Goal: Task Accomplishment & Management: Use online tool/utility

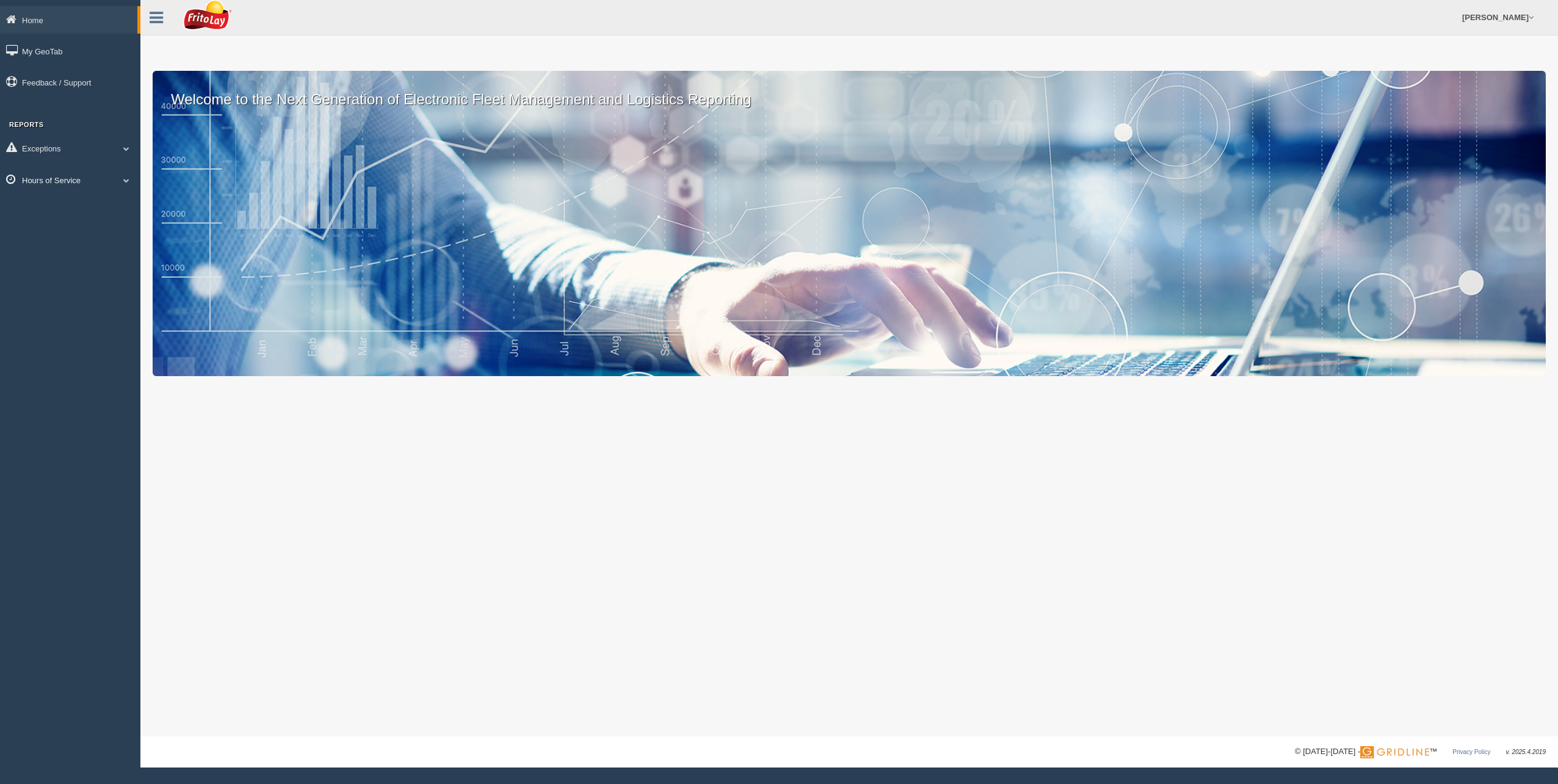
click at [125, 183] on span at bounding box center [126, 180] width 16 height 6
click at [76, 232] on link "HOS Violation Audit Reports" at bounding box center [79, 229] width 115 height 22
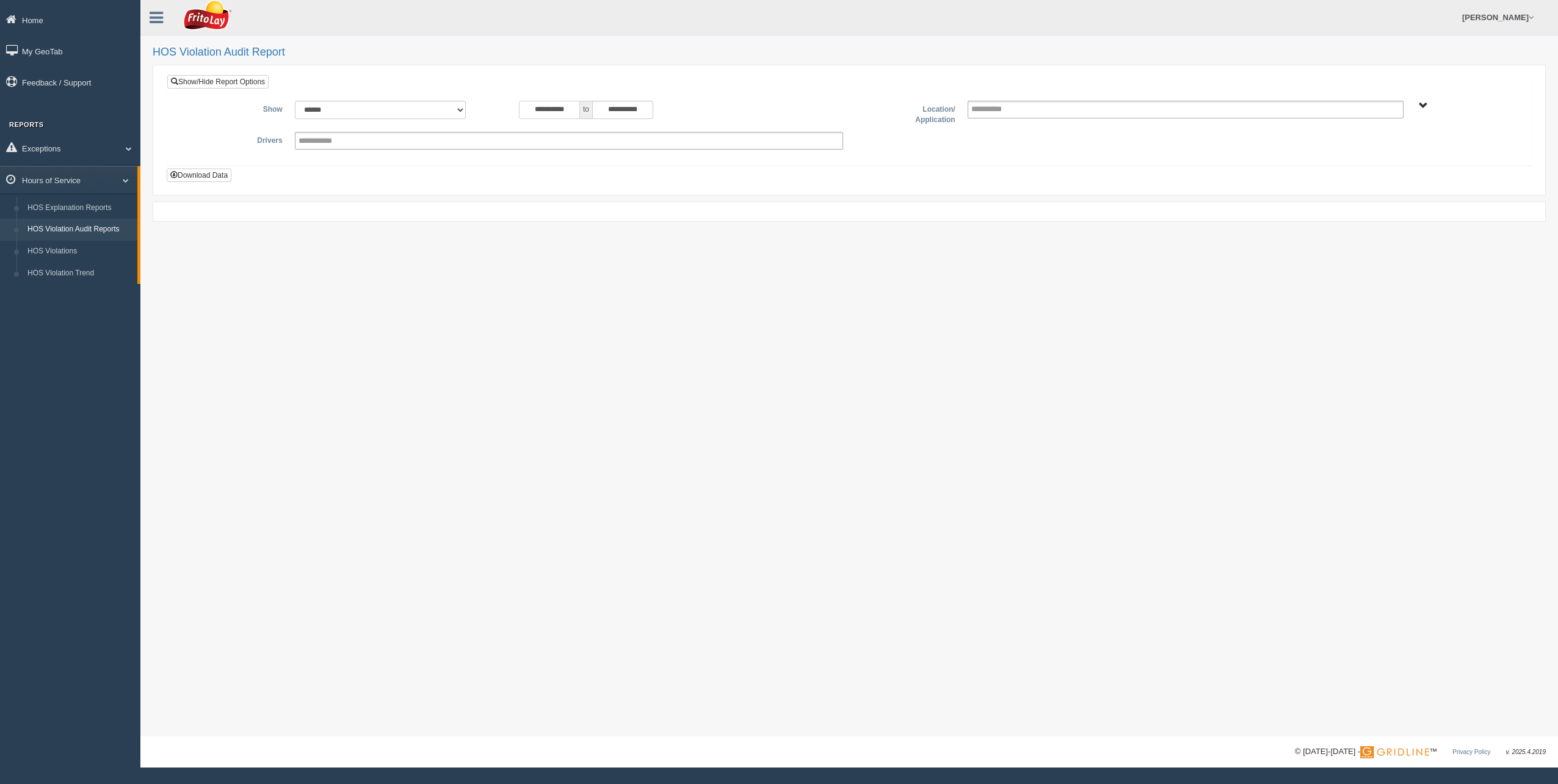
click at [525, 108] on input "**********" at bounding box center [549, 110] width 61 height 19
click at [527, 130] on th "«" at bounding box center [526, 131] width 19 height 19
click at [563, 164] on td "1" at bounding box center [566, 167] width 19 height 19
type input "**********"
click at [1424, 104] on span "NORTHCENTRAL REGION" at bounding box center [1424, 106] width 9 height 9
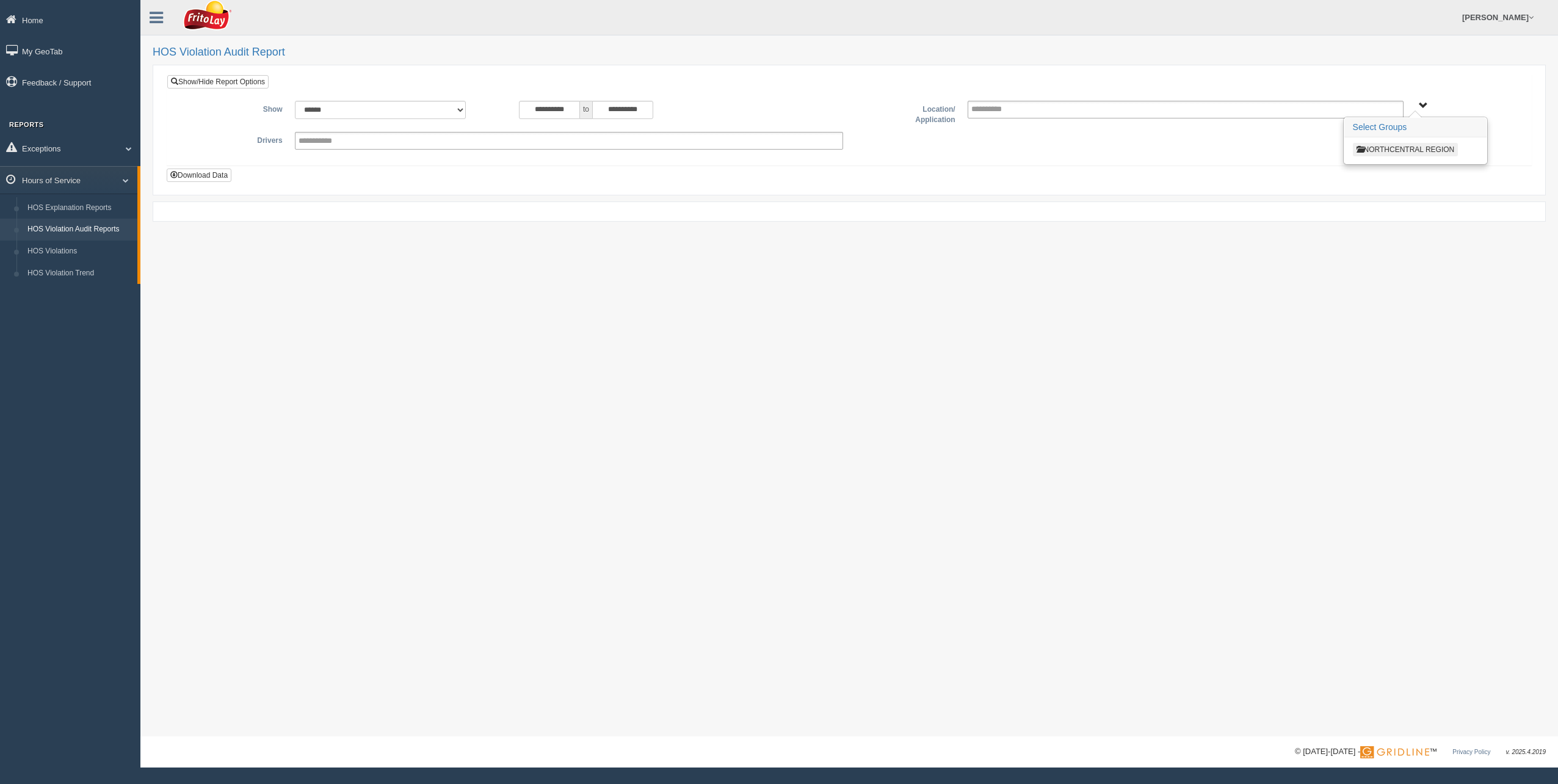
click at [1392, 146] on button "NORTHCENTRAL REGION" at bounding box center [1406, 149] width 106 height 13
click at [1389, 198] on button "MARKET NC1" at bounding box center [1383, 200] width 61 height 13
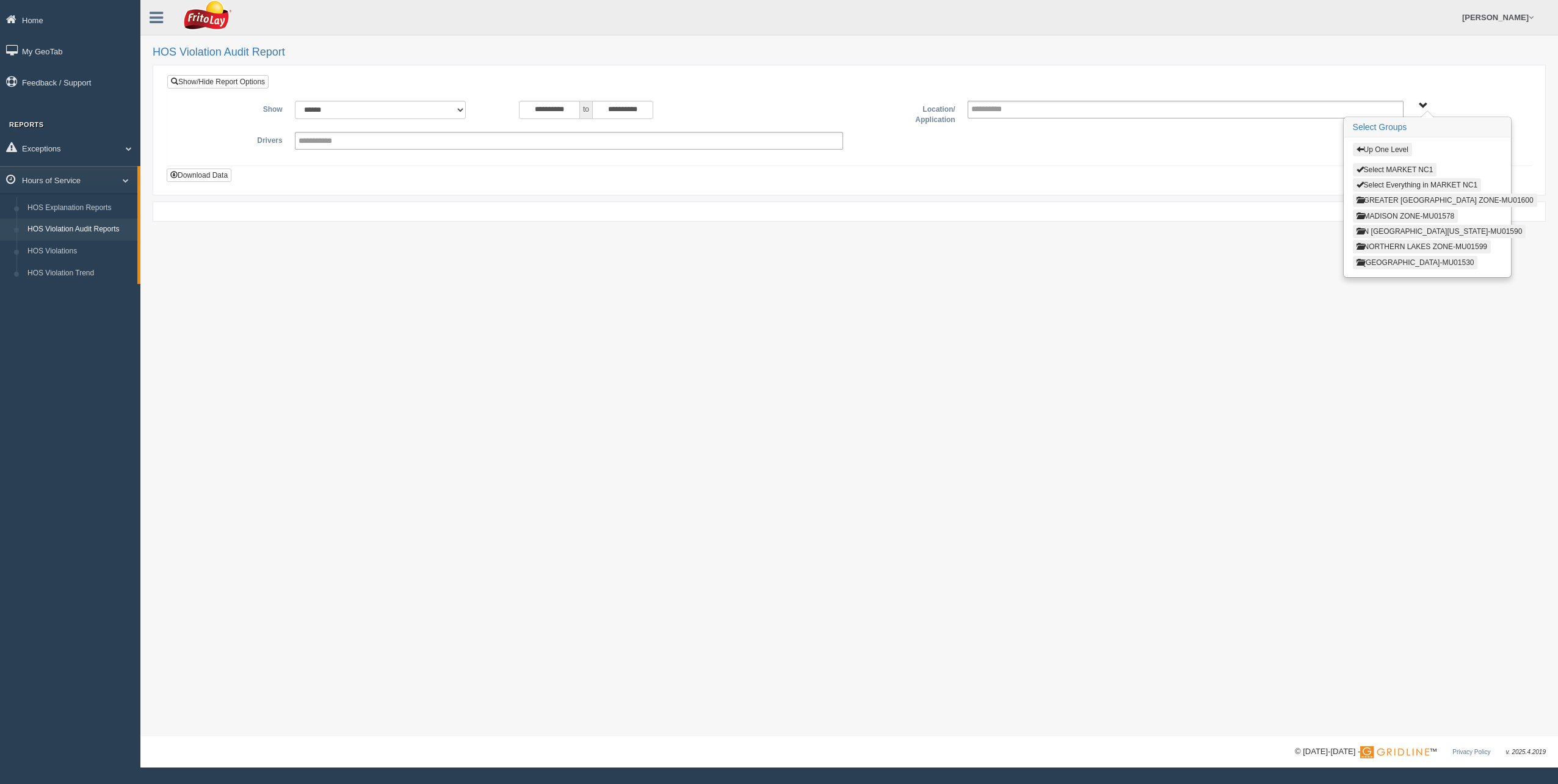
click at [1385, 200] on button "GREATER [GEOGRAPHIC_DATA] ZONE-MU01600" at bounding box center [1445, 200] width 184 height 13
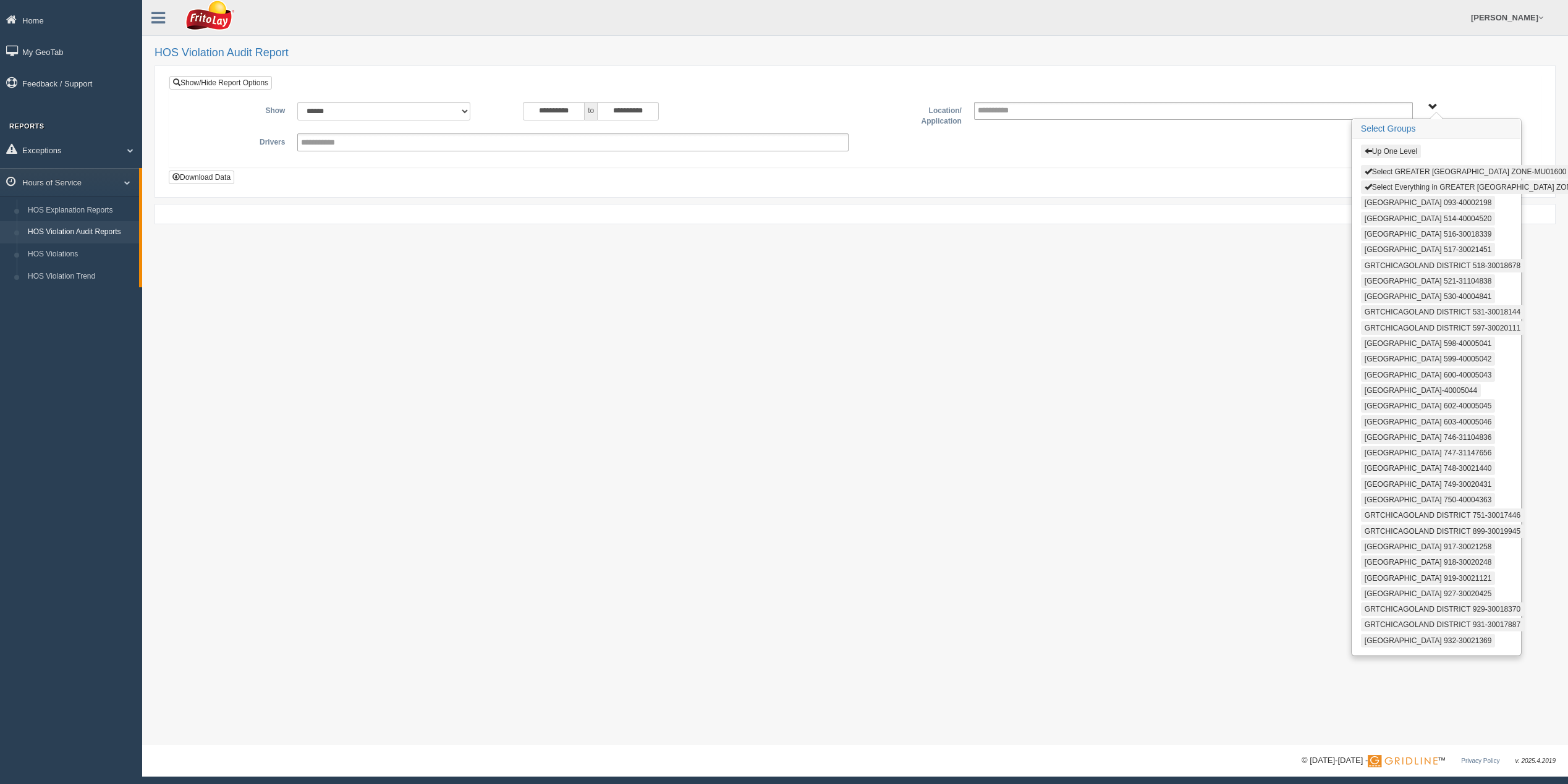
click at [1391, 187] on button "Select Everything in GREATER [GEOGRAPHIC_DATA] ZONE-MU01600" at bounding box center [1488, 186] width 254 height 13
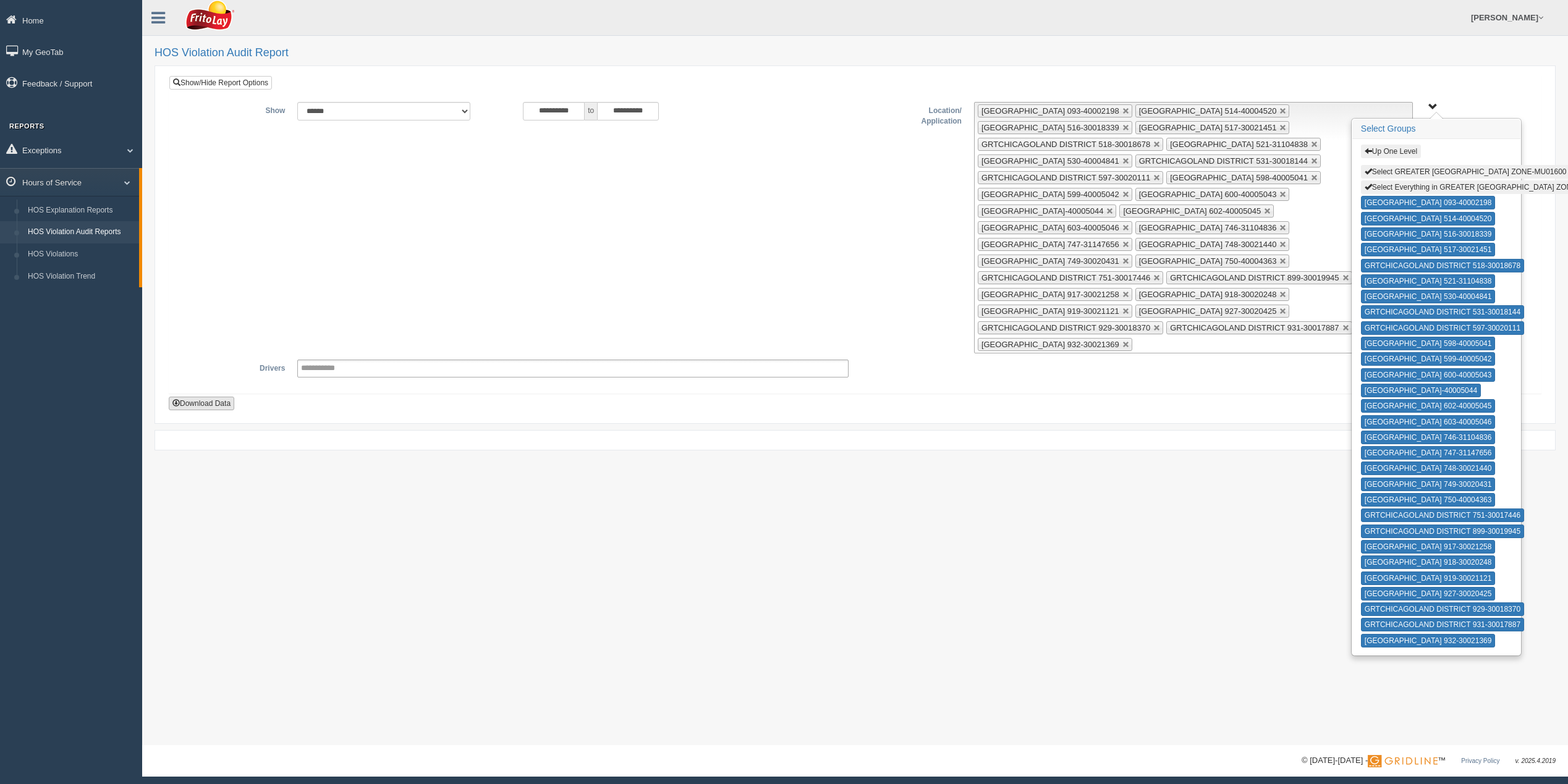
click at [194, 403] on button "Download Data" at bounding box center [201, 403] width 65 height 13
